Goal: Check status: Check status

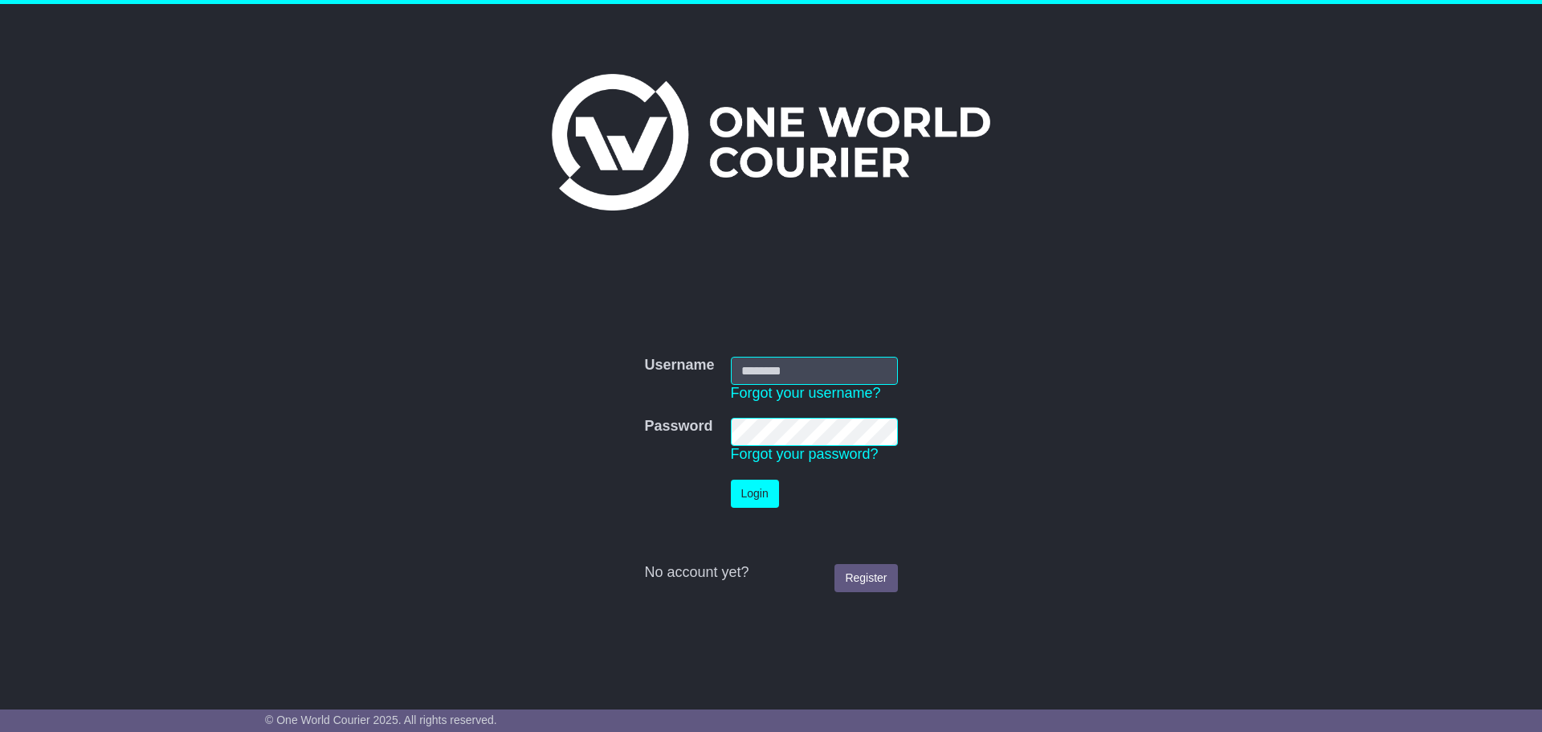
type input "**********"
click at [751, 493] on button "Login" at bounding box center [755, 494] width 48 height 28
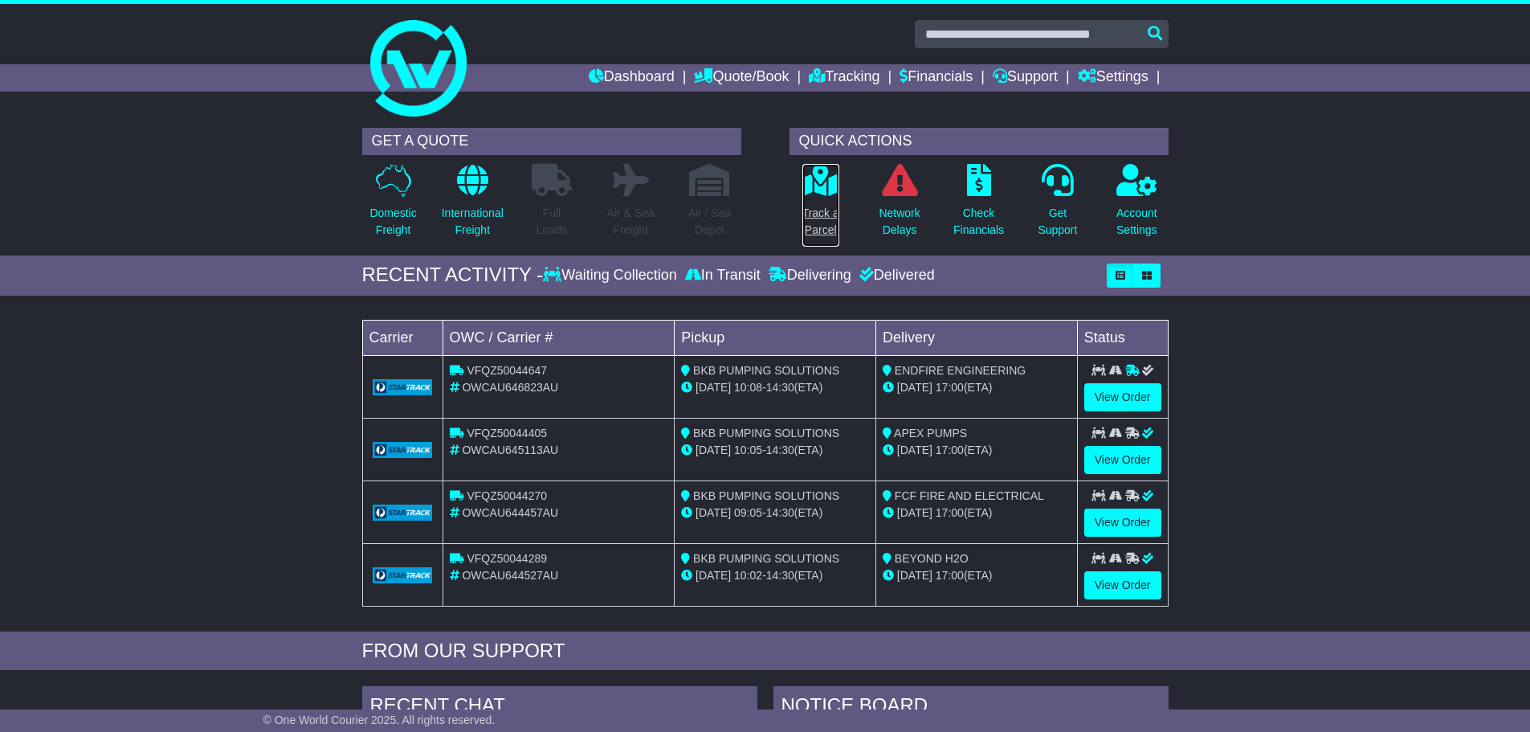
click at [819, 210] on p "Track a Parcel" at bounding box center [821, 222] width 37 height 34
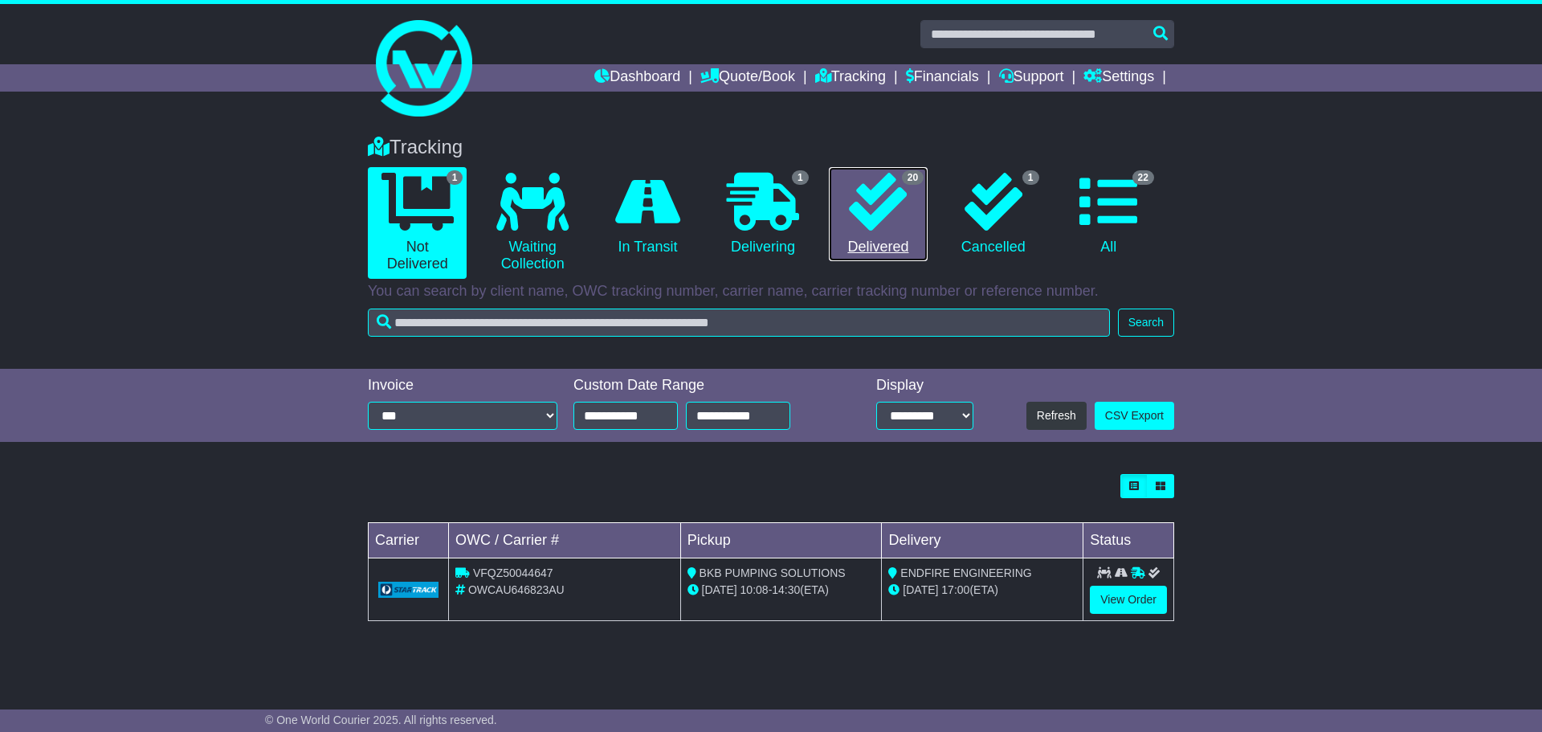
click at [892, 220] on icon at bounding box center [878, 202] width 58 height 58
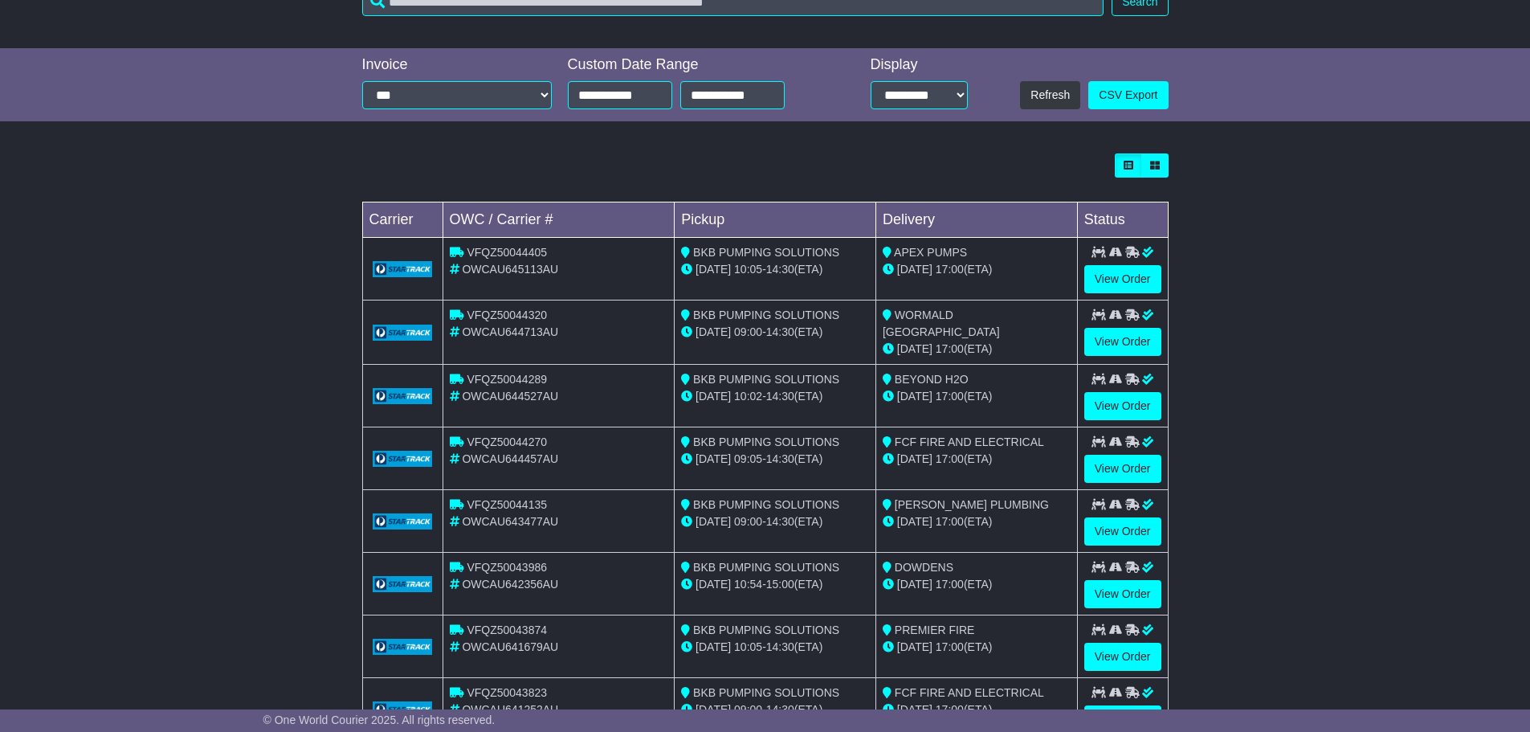
scroll to position [321, 0]
click at [1130, 334] on link "View Order" at bounding box center [1122, 341] width 77 height 28
